Goal: Navigation & Orientation: Find specific page/section

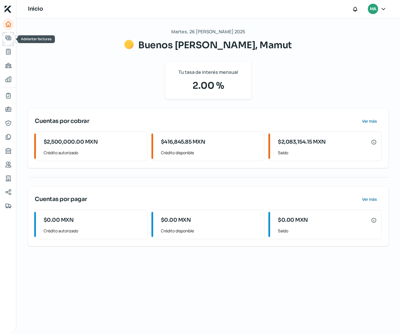
click at [11, 42] on link "Adelantar facturas" at bounding box center [8, 37] width 11 height 11
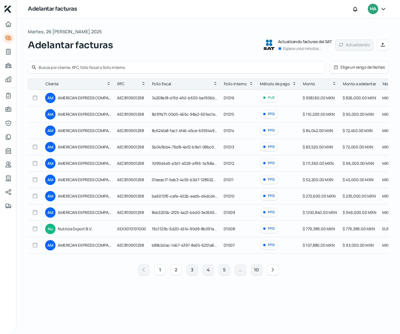
click at [175, 274] on button "2" at bounding box center [175, 269] width 11 height 11
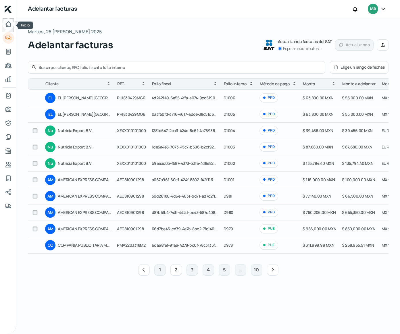
click at [7, 24] on icon "Inicio" at bounding box center [8, 24] width 7 height 7
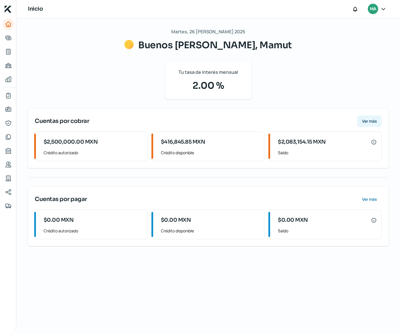
click at [366, 122] on span "Ver más" at bounding box center [369, 121] width 15 height 4
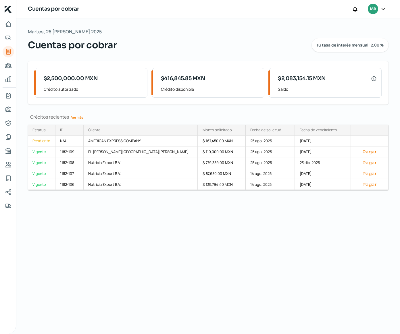
click at [83, 118] on link "Ver más" at bounding box center [77, 117] width 16 height 9
